Goal: Information Seeking & Learning: Find specific fact

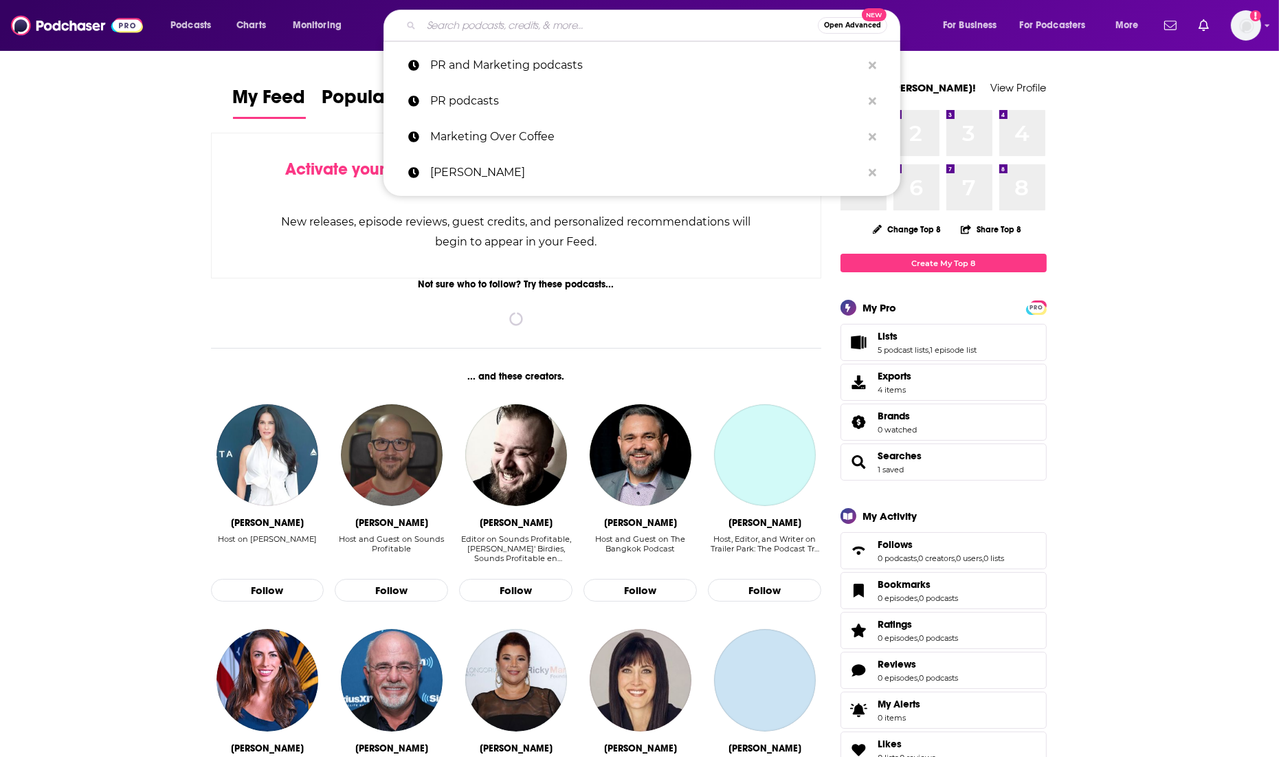
click at [502, 31] on input "Search podcasts, credits, & more..." at bounding box center [619, 25] width 397 height 22
paste input "On Top of PR with [PERSON_NAME]"
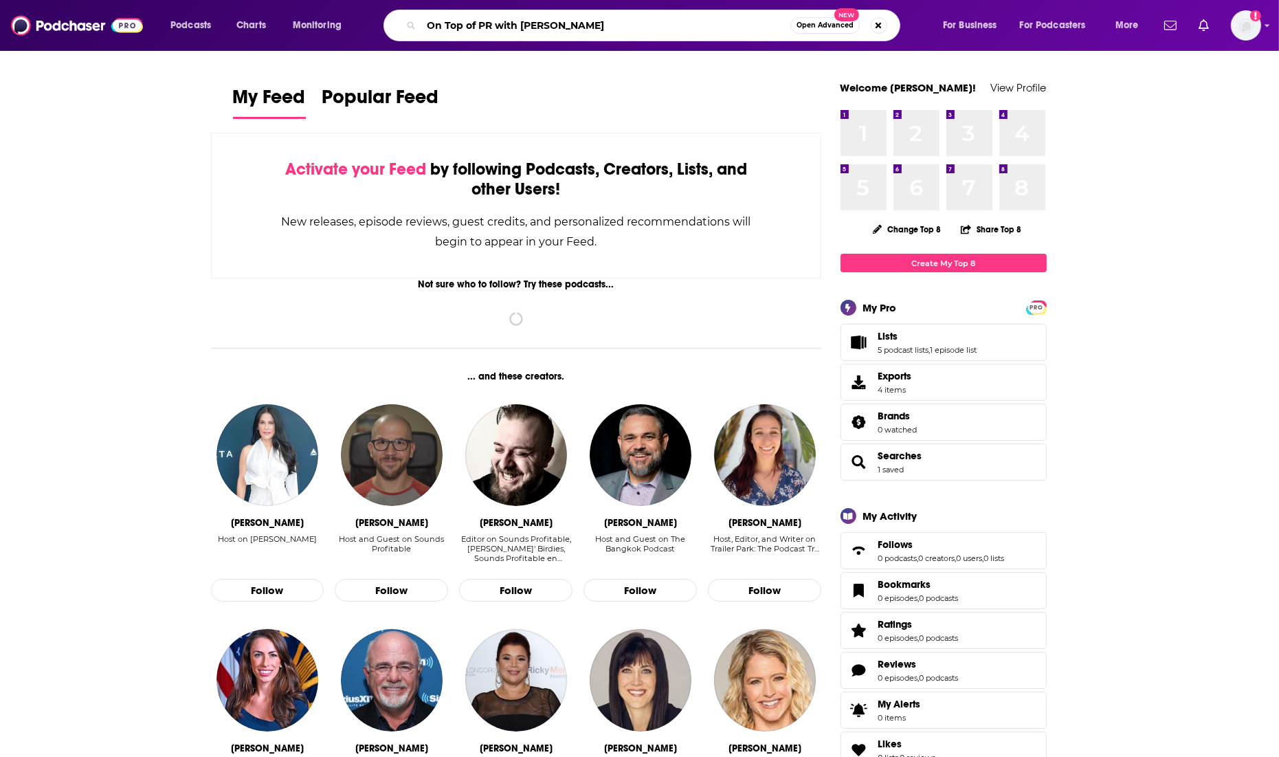
type input "On Top of PR with [PERSON_NAME]"
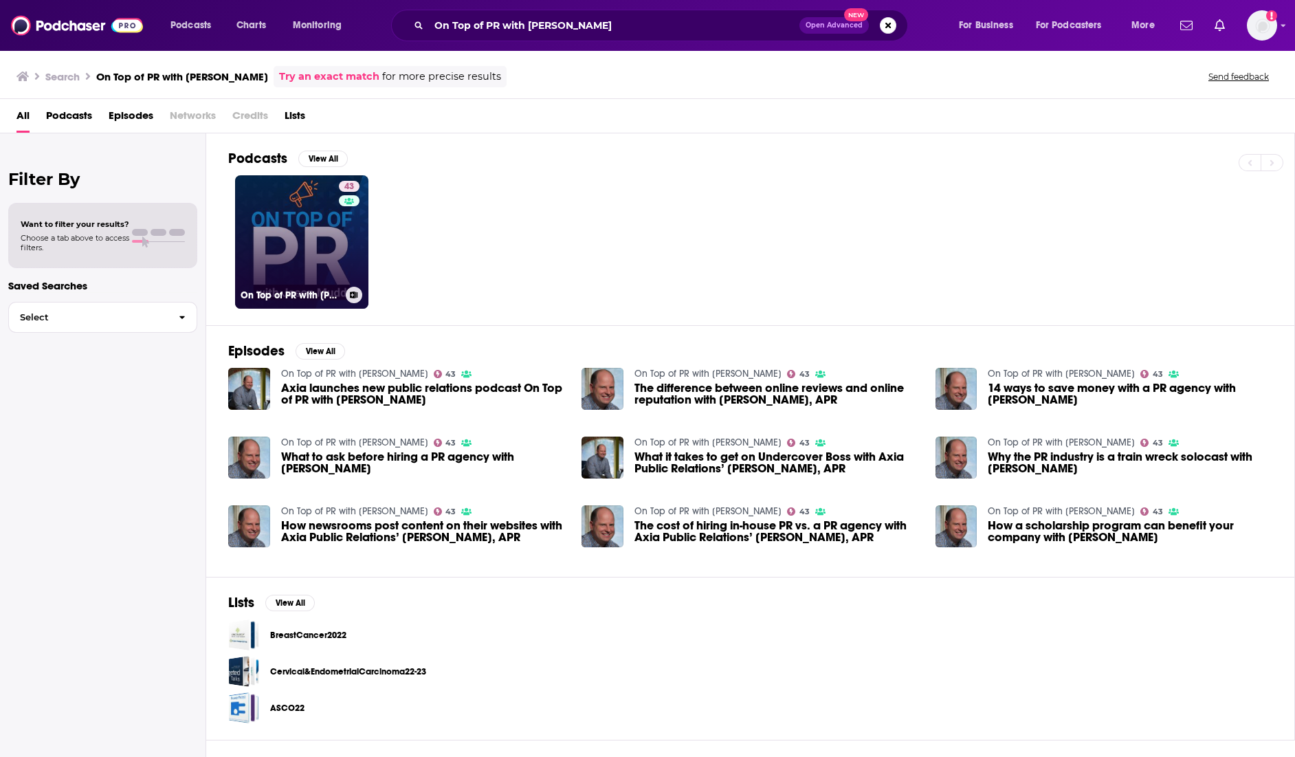
click at [274, 281] on link "43 On Top of PR with [PERSON_NAME]" at bounding box center [301, 241] width 133 height 133
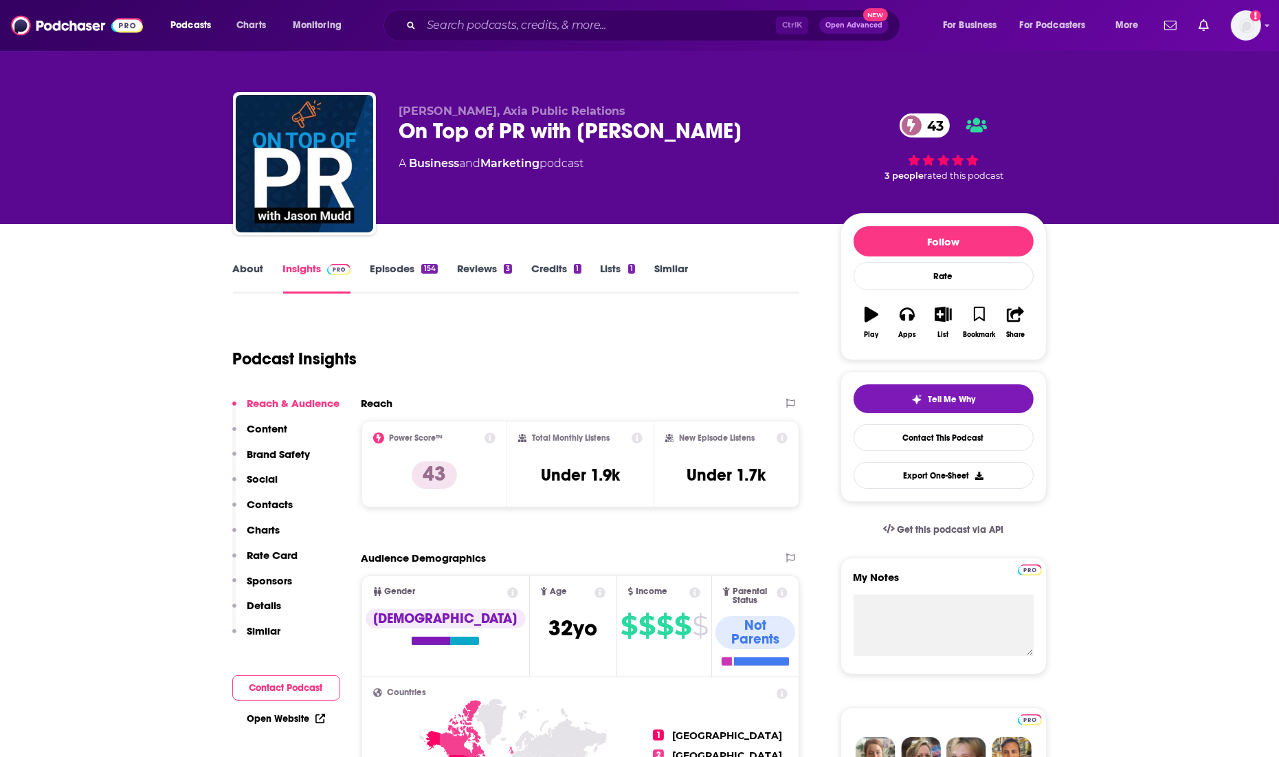
click at [255, 270] on link "About" at bounding box center [248, 278] width 31 height 32
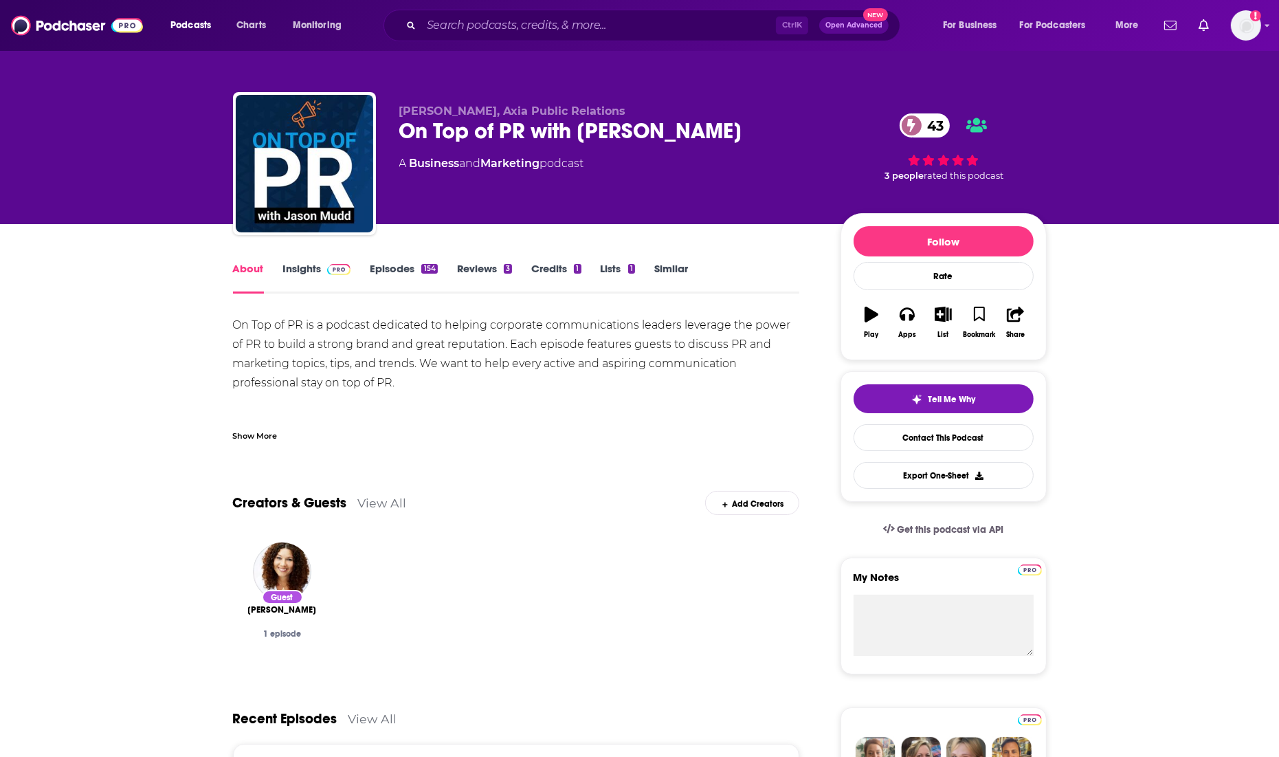
click at [383, 265] on link "Episodes 154" at bounding box center [403, 278] width 67 height 32
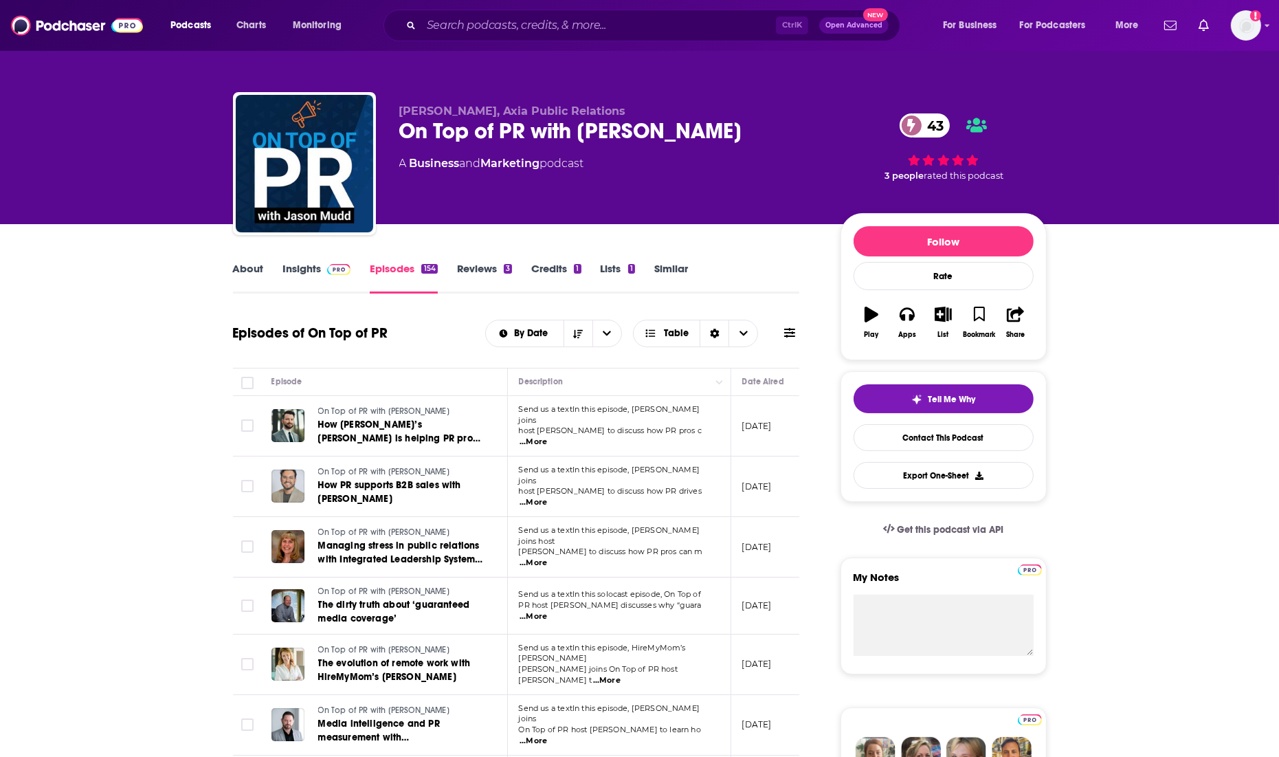
click at [300, 269] on link "Insights" at bounding box center [317, 278] width 68 height 32
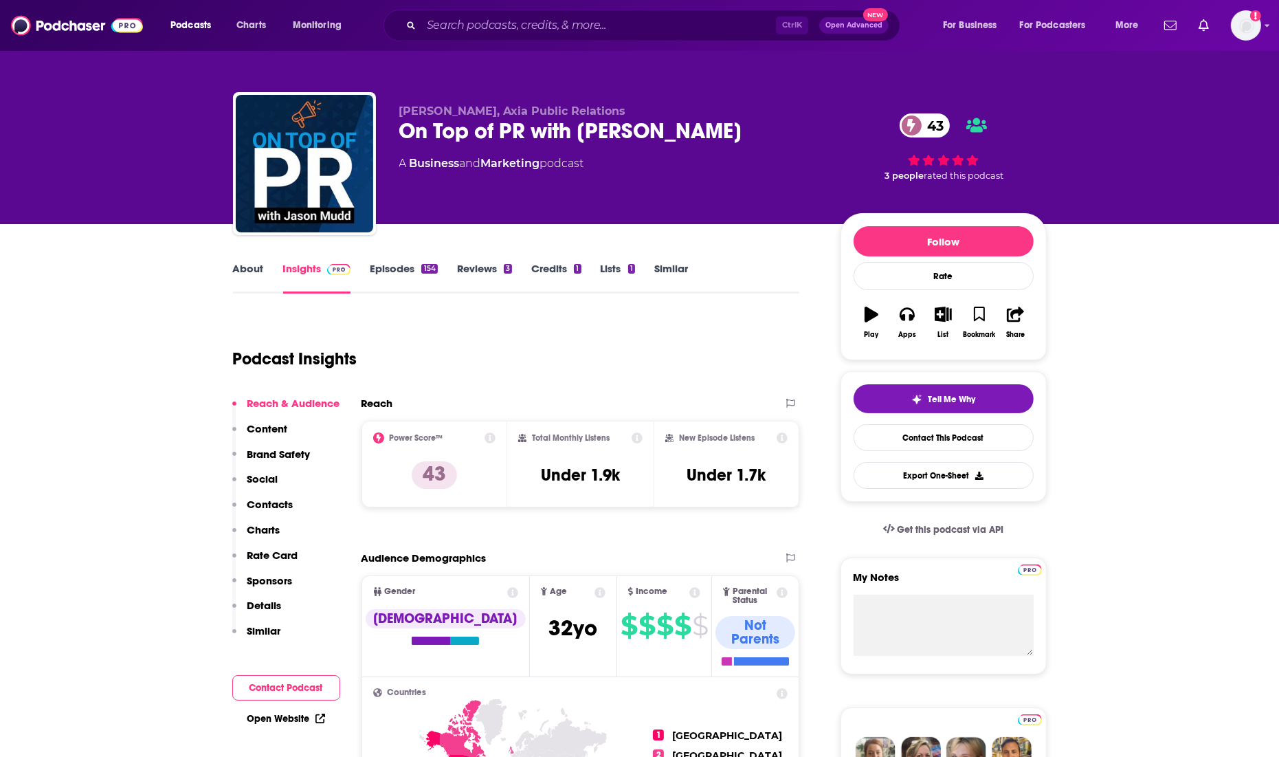
drag, startPoint x: 307, startPoint y: 278, endPoint x: 489, endPoint y: 278, distance: 182.8
click at [307, 276] on link "Insights" at bounding box center [317, 278] width 68 height 32
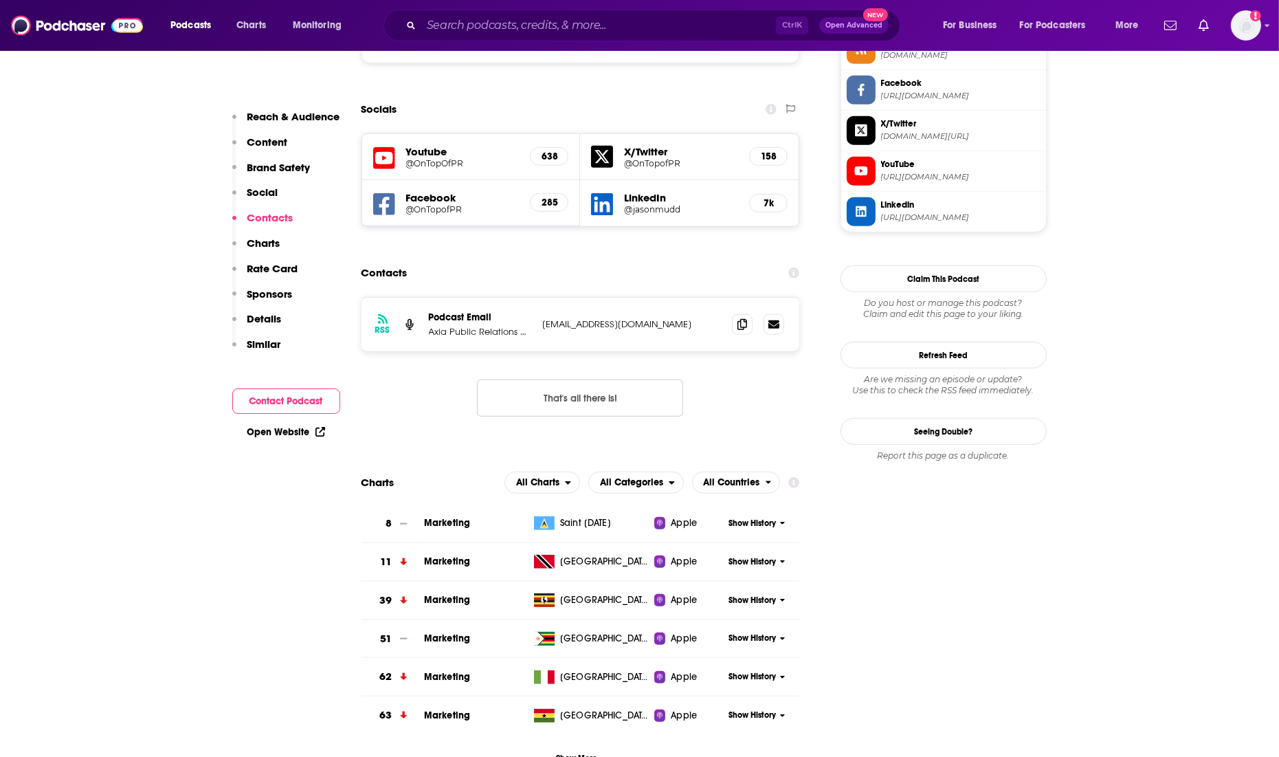
scroll to position [1366, 0]
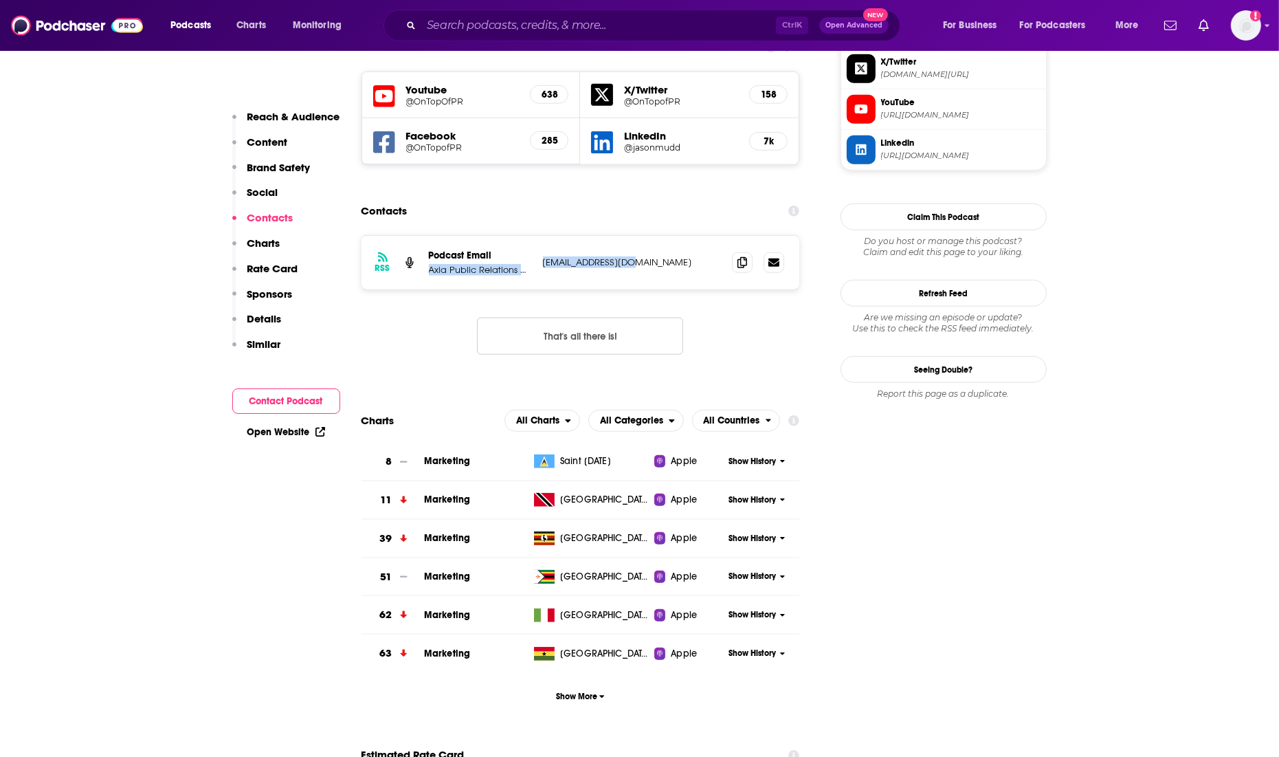
drag, startPoint x: 645, startPoint y: 185, endPoint x: 616, endPoint y: 240, distance: 62.4
click at [535, 236] on div "RSS Podcast Email Axia Public Relations and Marketing [EMAIL_ADDRESS][DOMAIN_NA…" at bounding box center [581, 263] width 438 height 54
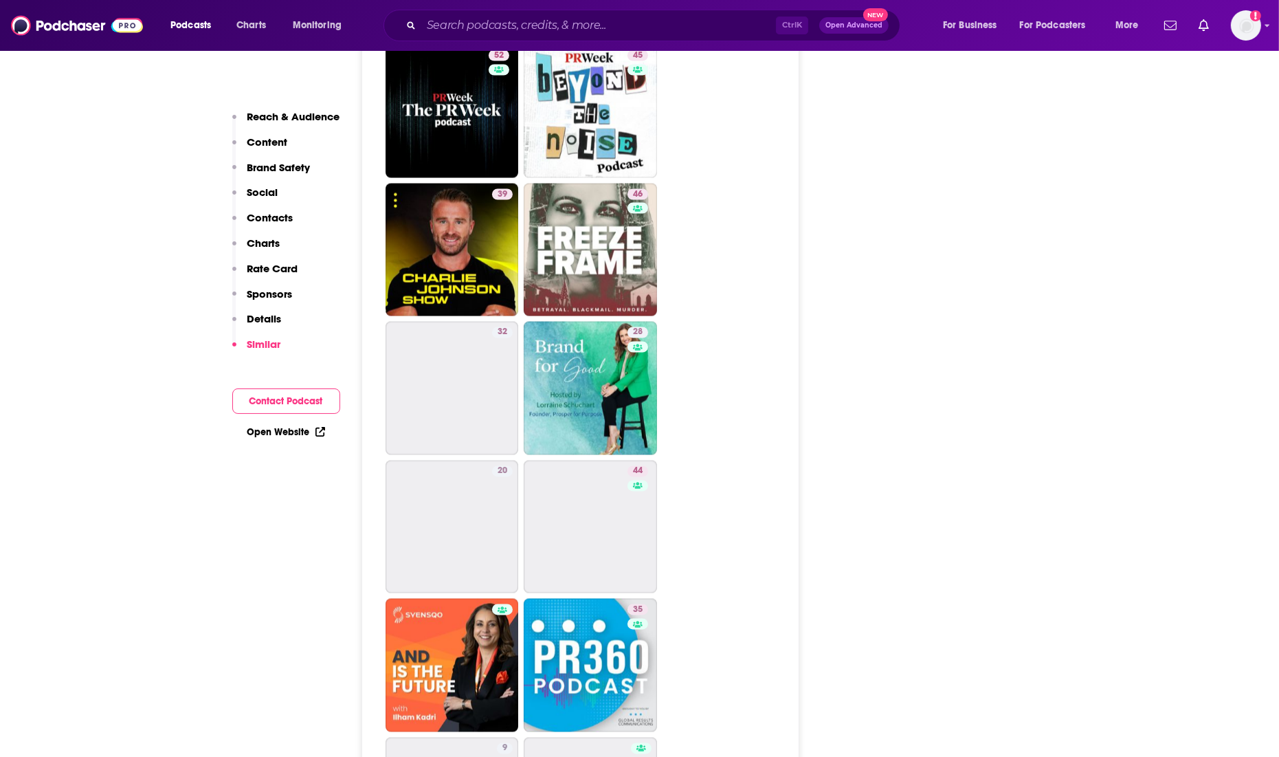
scroll to position [3143, 0]
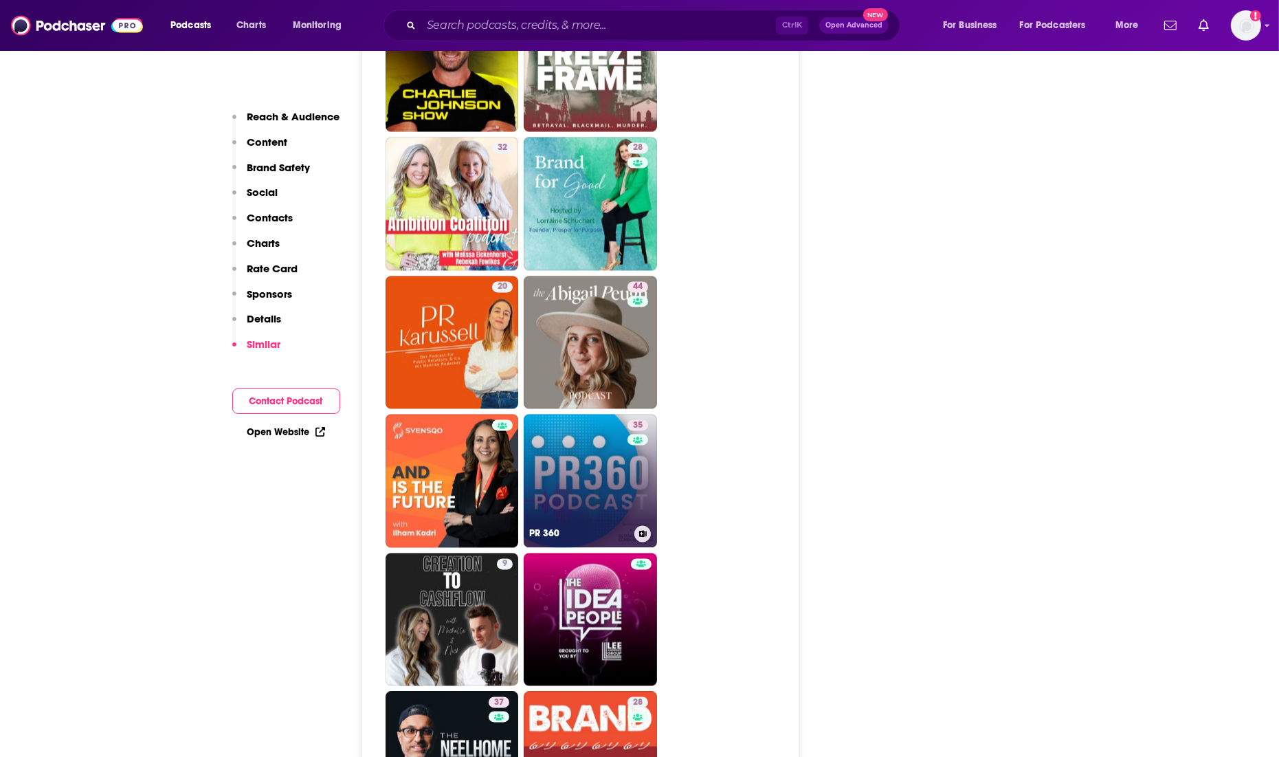
click at [568, 443] on link "35 PR 360" at bounding box center [590, 480] width 133 height 133
type input "[URL][DOMAIN_NAME]"
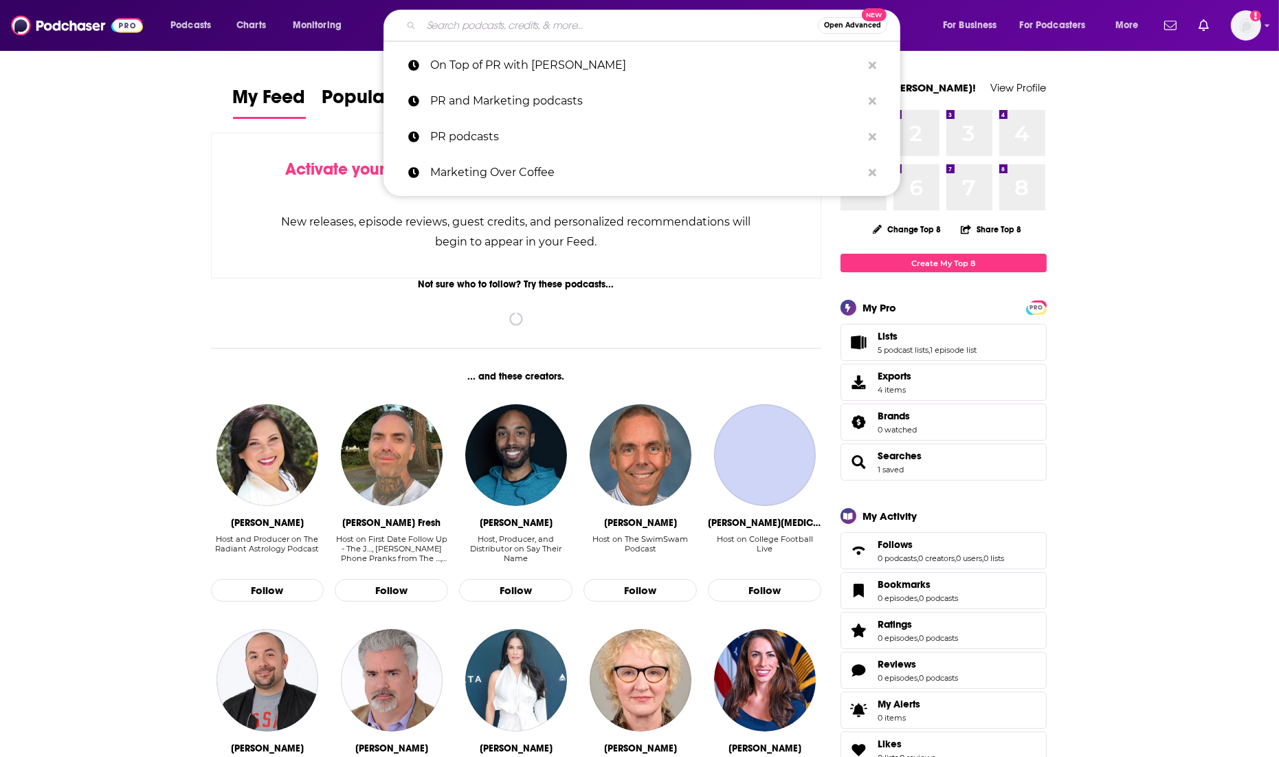
click at [530, 21] on input "Search podcasts, credits, & more..." at bounding box center [619, 25] width 397 height 22
paste input "Let's Talk PR & More!"
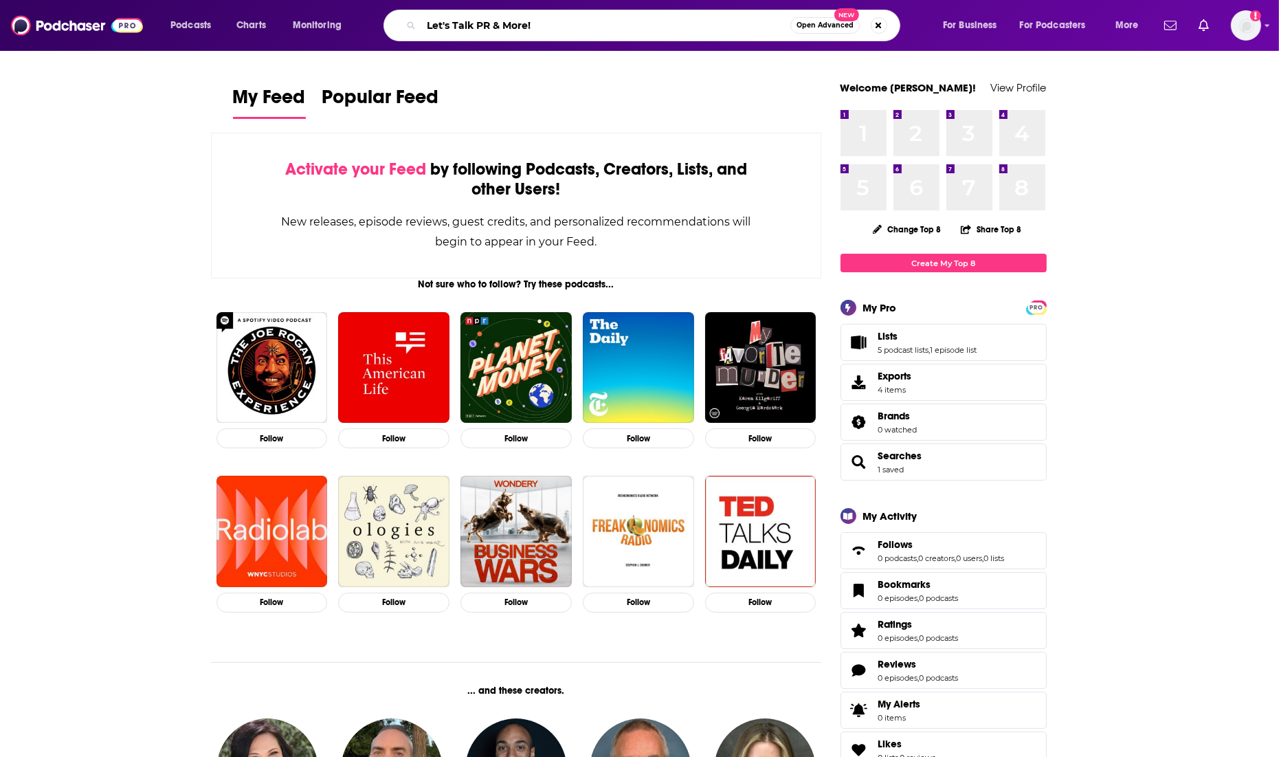
type input "Let's Talk PR & More!"
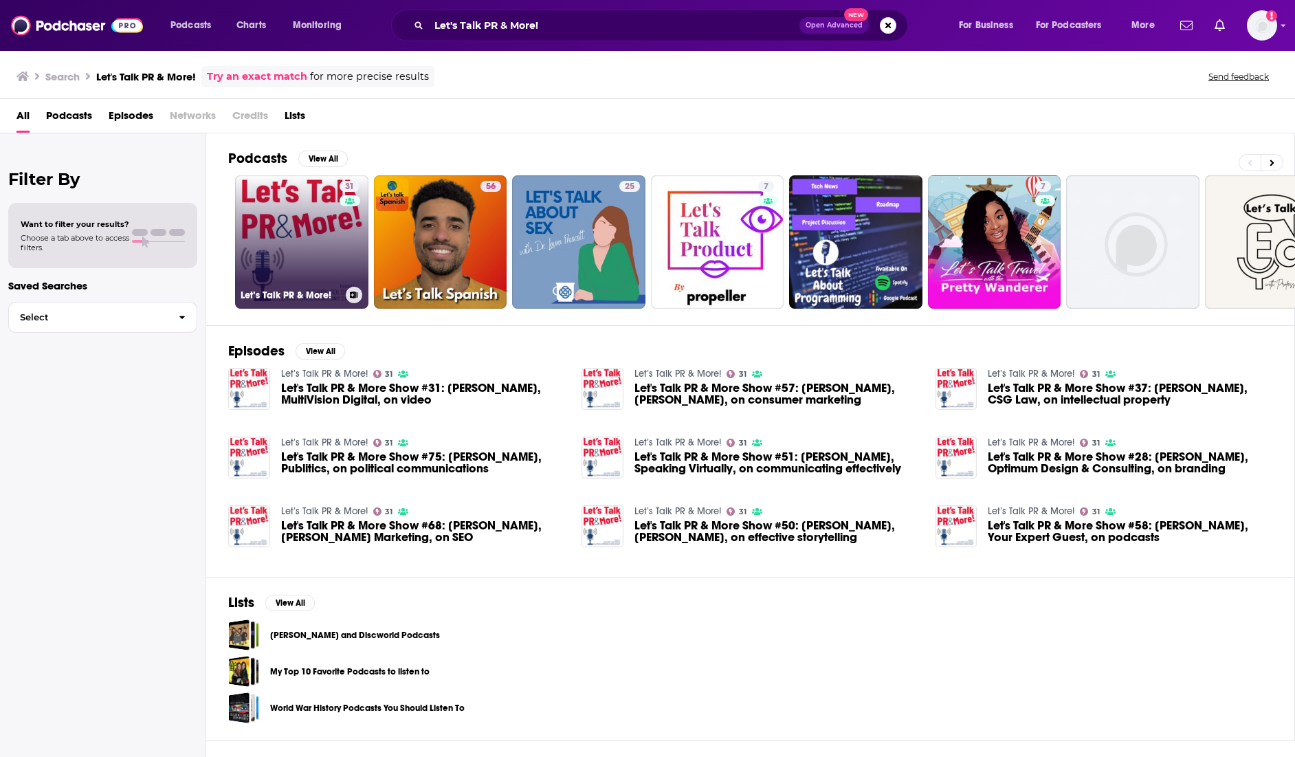
click at [286, 249] on link "31 Let’s Talk PR & More!" at bounding box center [301, 241] width 133 height 133
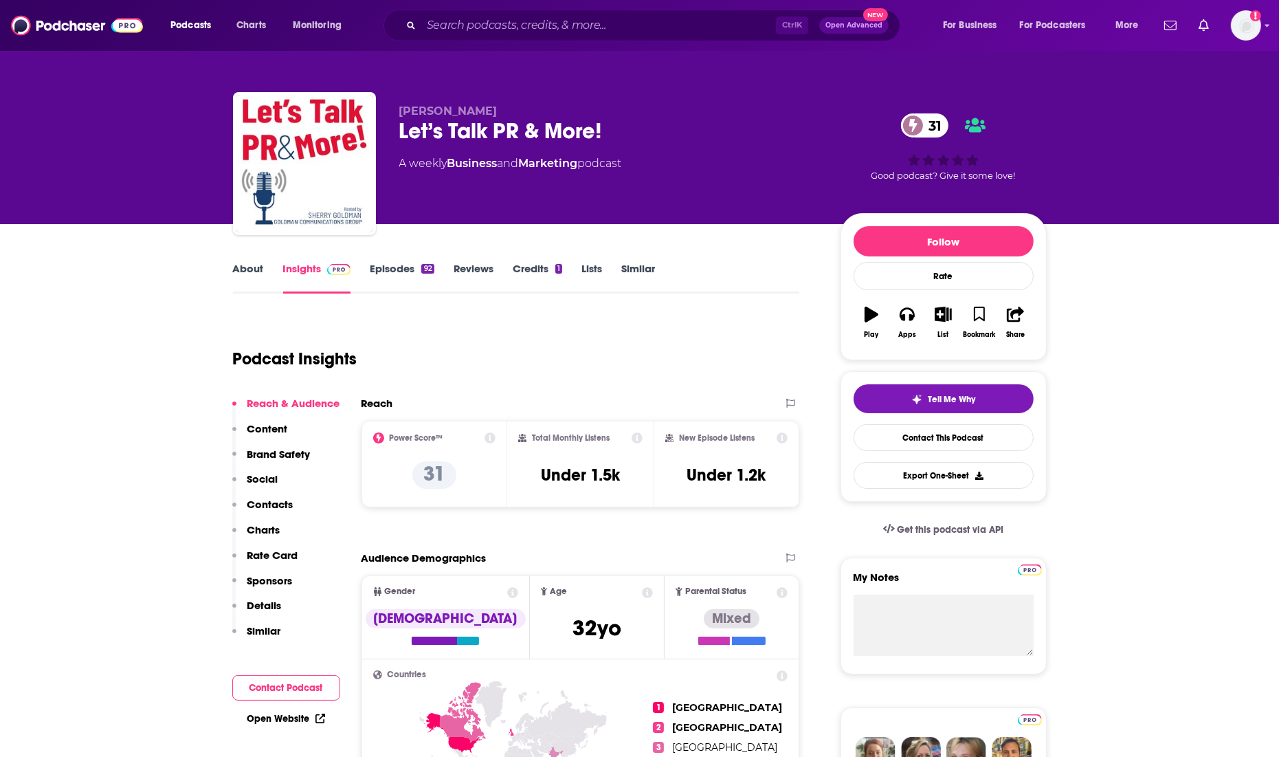
click at [254, 266] on link "About" at bounding box center [248, 278] width 31 height 32
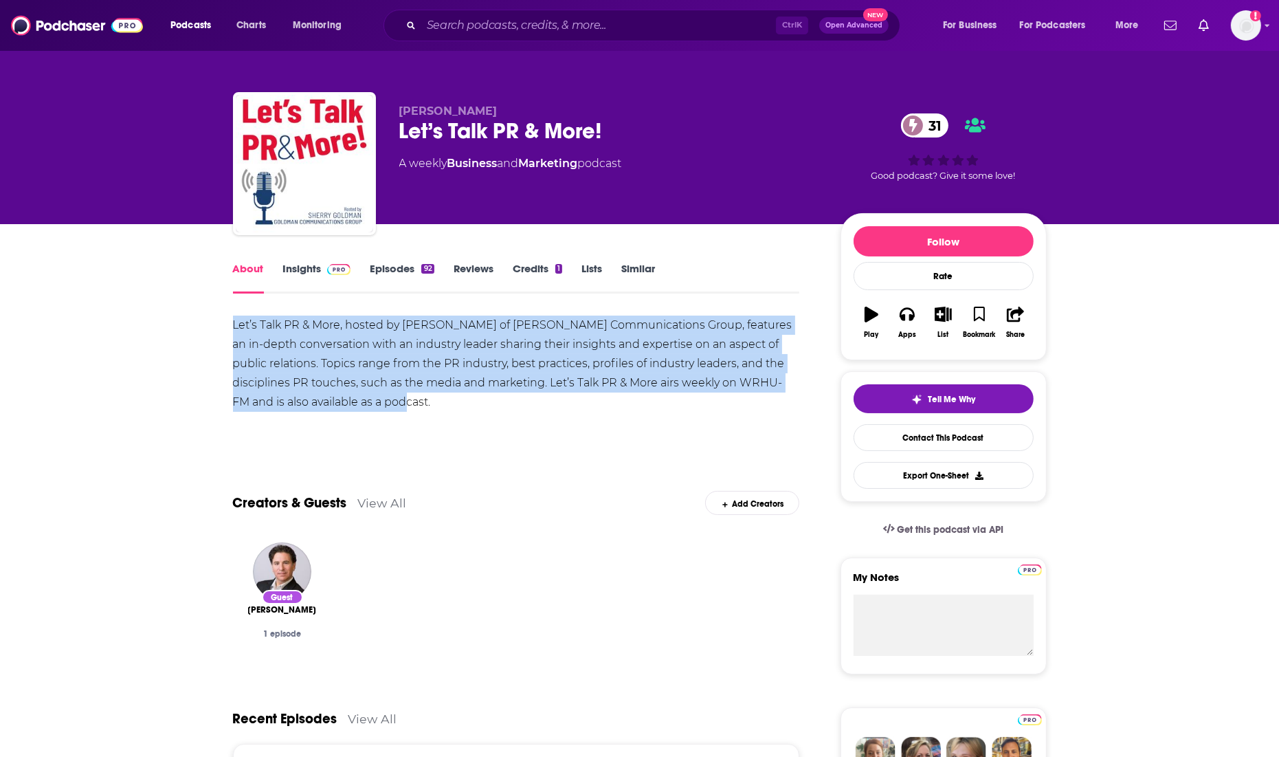
drag, startPoint x: 443, startPoint y: 405, endPoint x: 225, endPoint y: 315, distance: 235.5
copy div "Let’s Talk PR & More, hosted by Sherry Goldman of Goldman Communications Group,…"
click at [401, 265] on link "Episodes 92" at bounding box center [402, 278] width 64 height 32
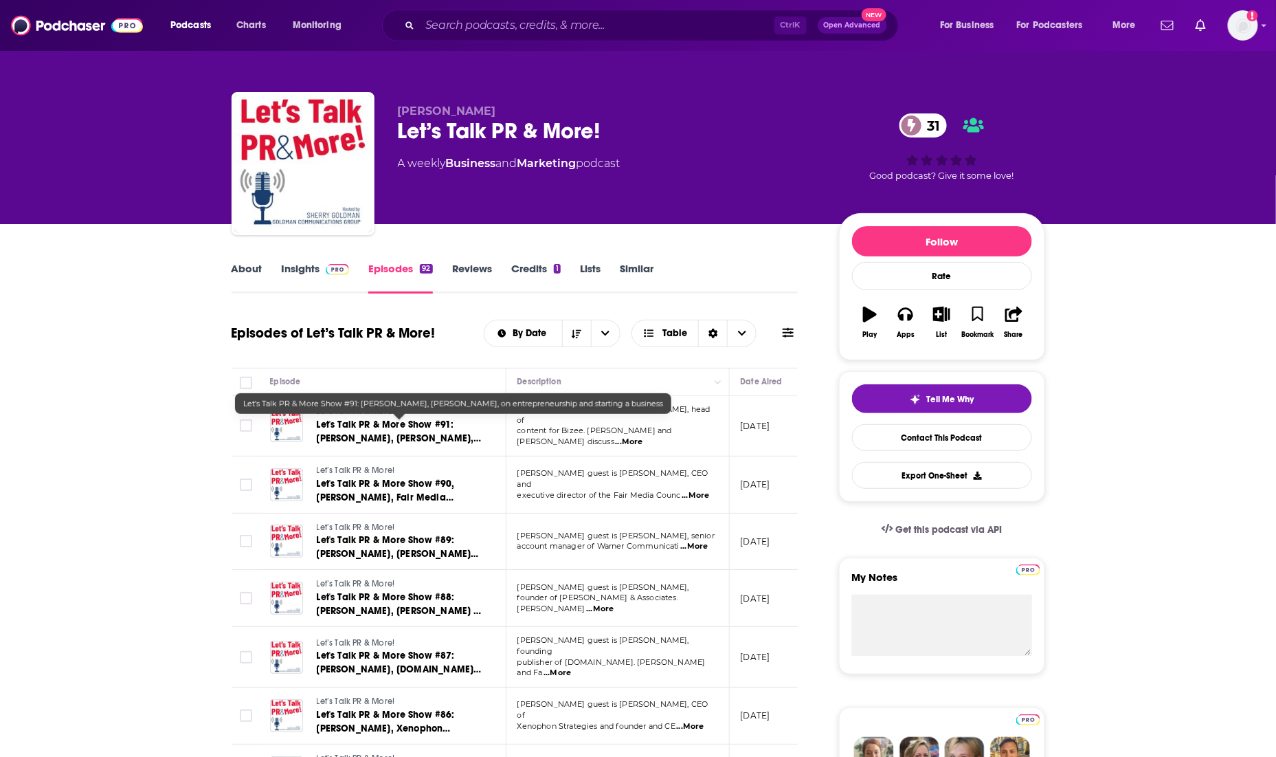
click at [391, 428] on span "Let's Talk PR & More Show #91: Amy Cosper, Bizee, on entrepreneurship and start…" at bounding box center [399, 445] width 165 height 53
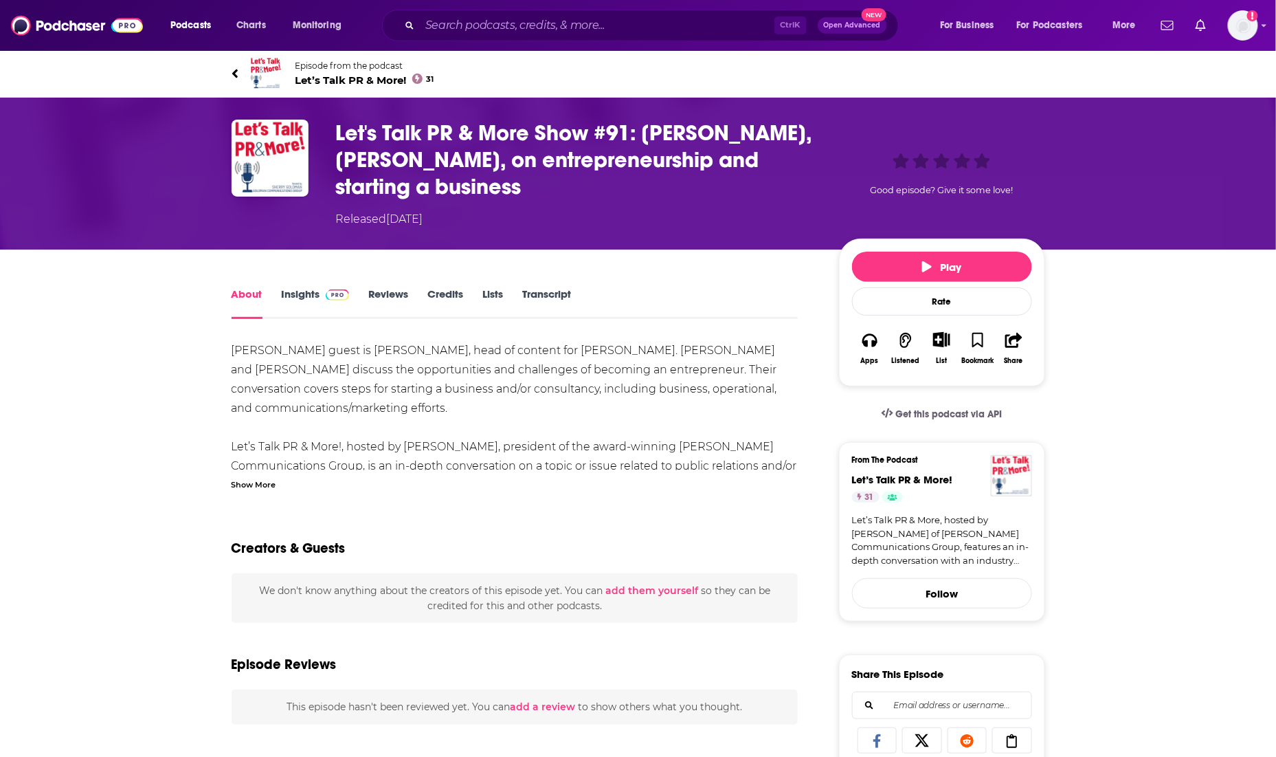
click at [417, 348] on div "Sherry Goldman's guest is Amy Cosper, head of content for Bizee. Sherry and Amy…" at bounding box center [515, 466] width 567 height 250
drag, startPoint x: 381, startPoint y: 348, endPoint x: 587, endPoint y: 350, distance: 205.5
click at [587, 350] on div "Sherry Goldman's guest is Amy Cosper, head of content for Bizee. Sherry and Amy…" at bounding box center [515, 466] width 567 height 250
drag, startPoint x: 584, startPoint y: 350, endPoint x: 378, endPoint y: 354, distance: 206.2
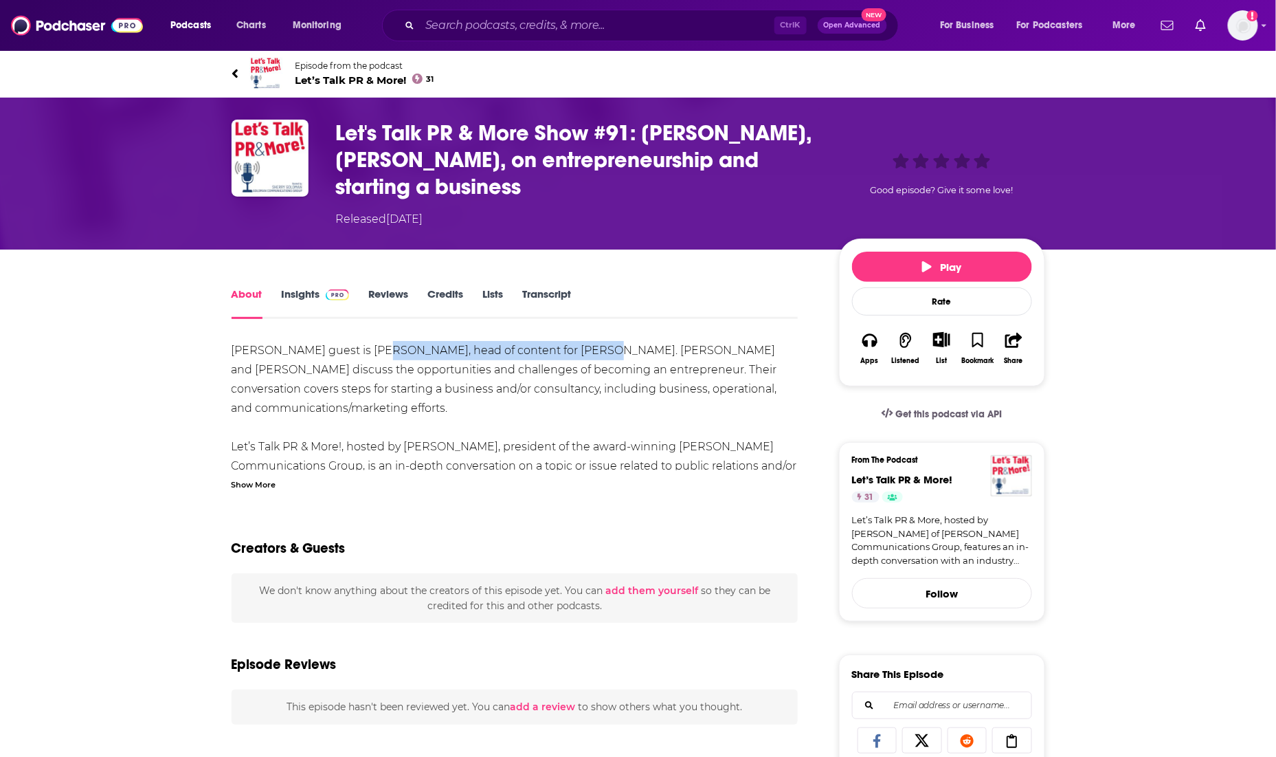
click at [378, 354] on div "Sherry Goldman's guest is Amy Cosper, head of content for Bizee. Sherry and Amy…" at bounding box center [515, 466] width 567 height 250
copy div "Amy Cosper, head of content for Bizee."
click at [298, 293] on link "Insights" at bounding box center [314, 303] width 68 height 32
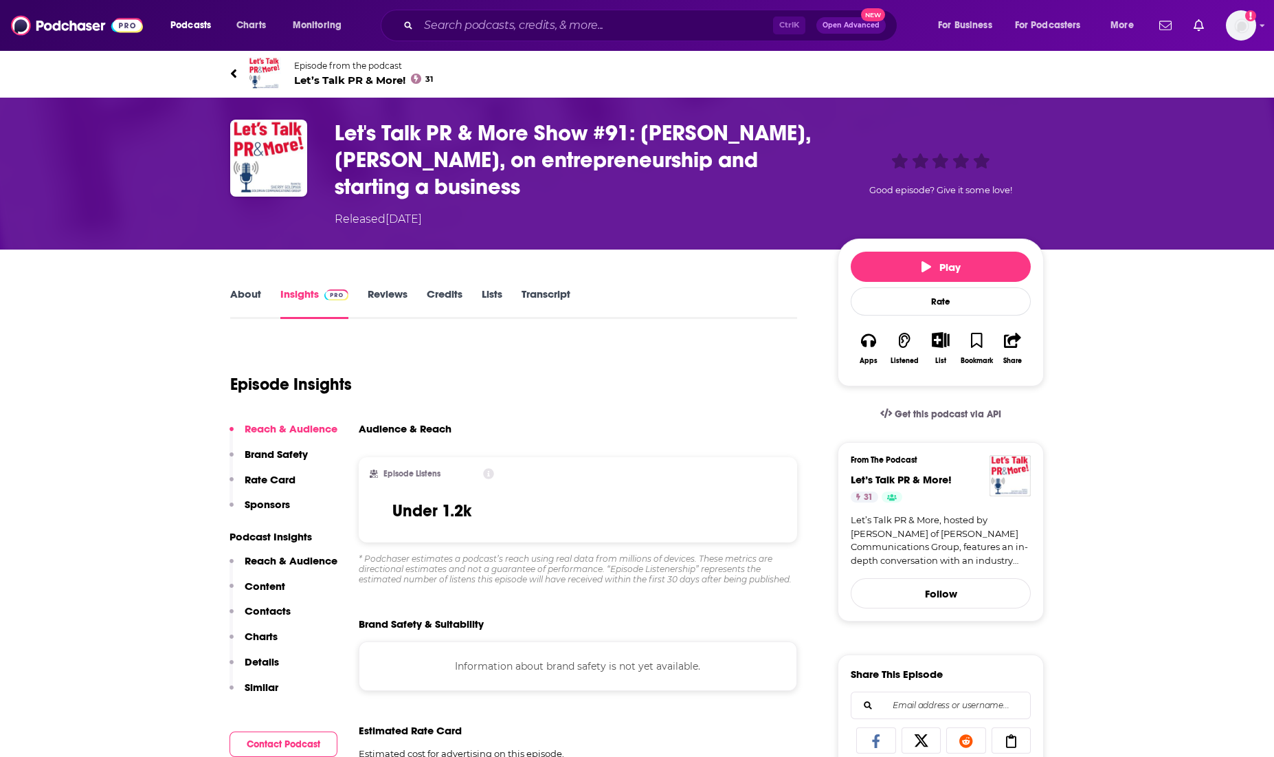
click at [302, 293] on link "Insights" at bounding box center [314, 303] width 68 height 32
click at [241, 298] on link "About" at bounding box center [245, 303] width 31 height 32
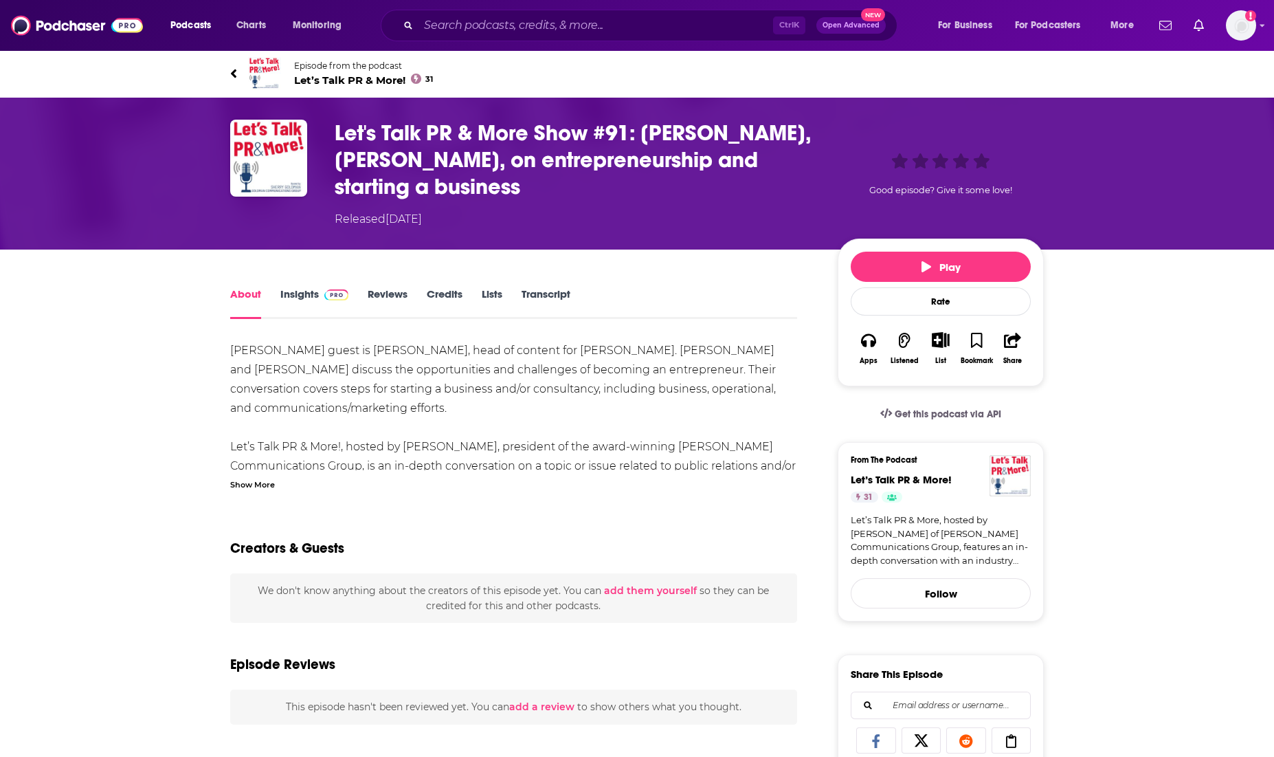
click at [295, 293] on link "Insights" at bounding box center [314, 303] width 68 height 32
